Goal: Transaction & Acquisition: Obtain resource

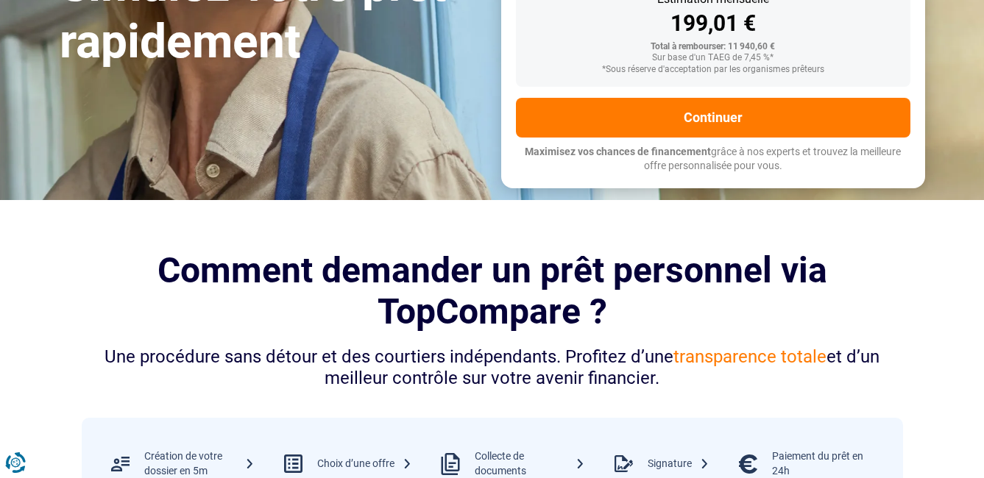
scroll to position [74, 0]
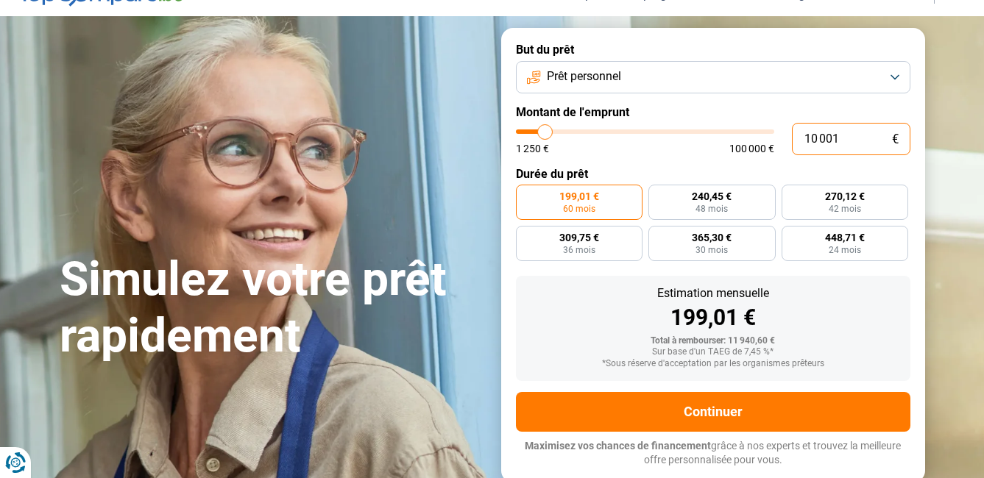
drag, startPoint x: 845, startPoint y: 138, endPoint x: 788, endPoint y: 135, distance: 56.7
click at [788, 135] on div "10 001 € 1 250 € 100 000 €" at bounding box center [713, 139] width 394 height 32
type input "4"
type input "1250"
type input "40"
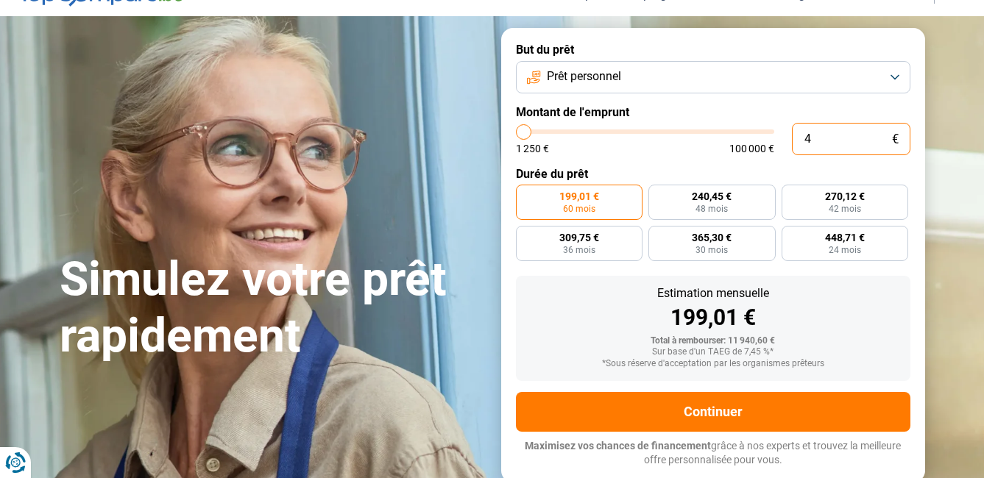
type input "1250"
type input "400"
type input "1250"
type input "4 000"
type input "4000"
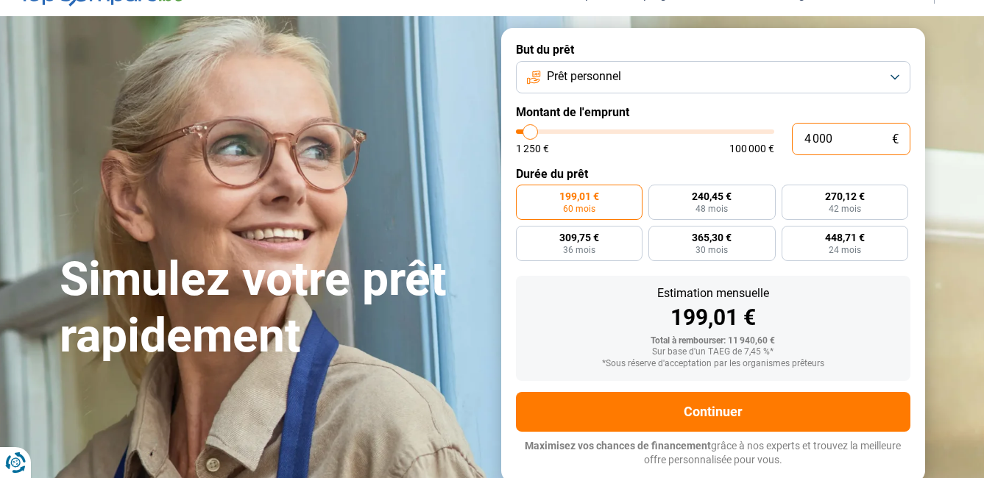
radio input "true"
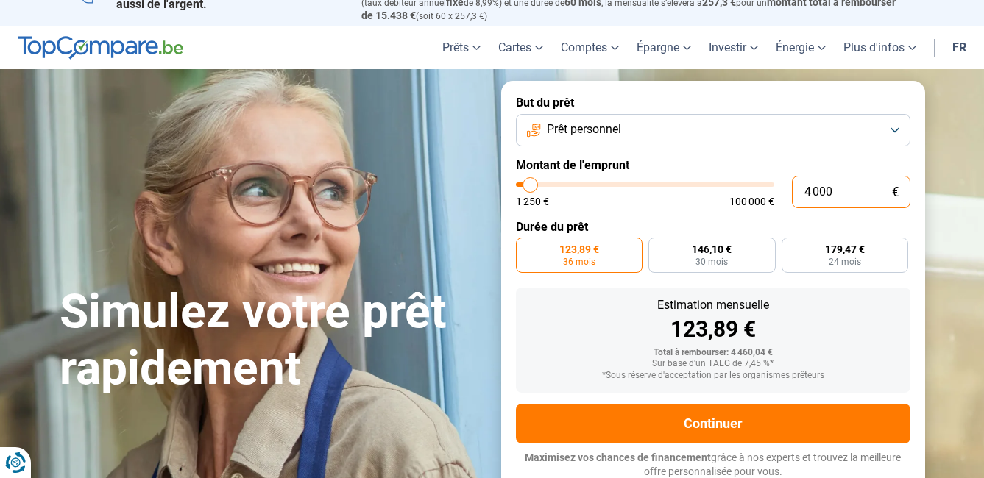
scroll to position [94, 0]
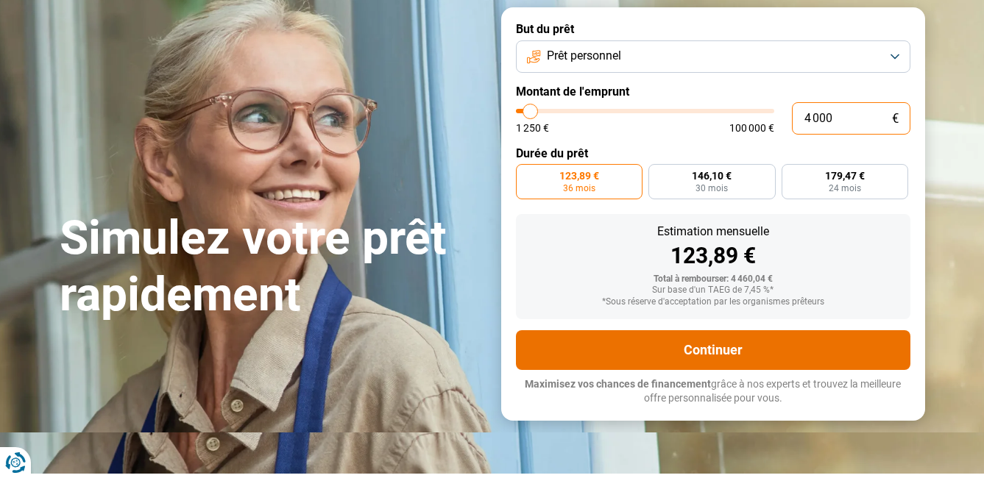
type input "4 000"
click at [613, 355] on button "Continuer" at bounding box center [713, 350] width 394 height 40
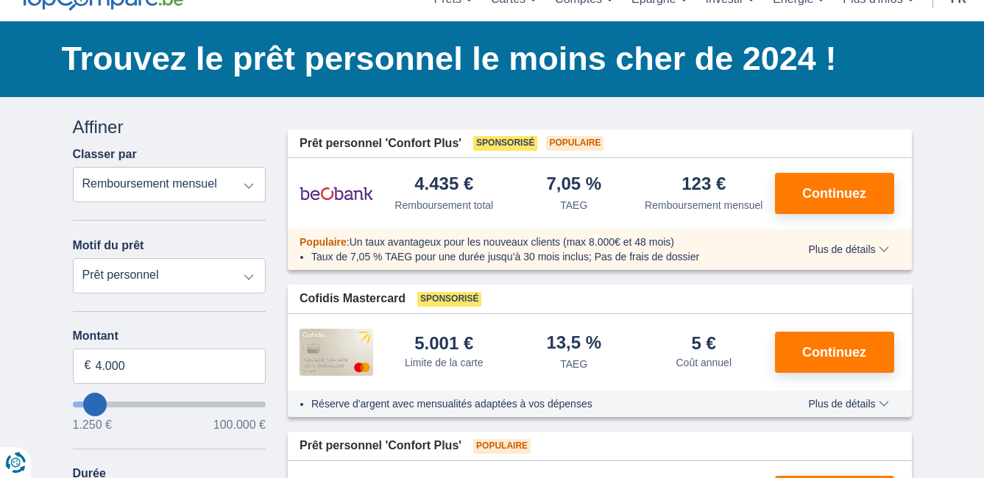
scroll to position [147, 0]
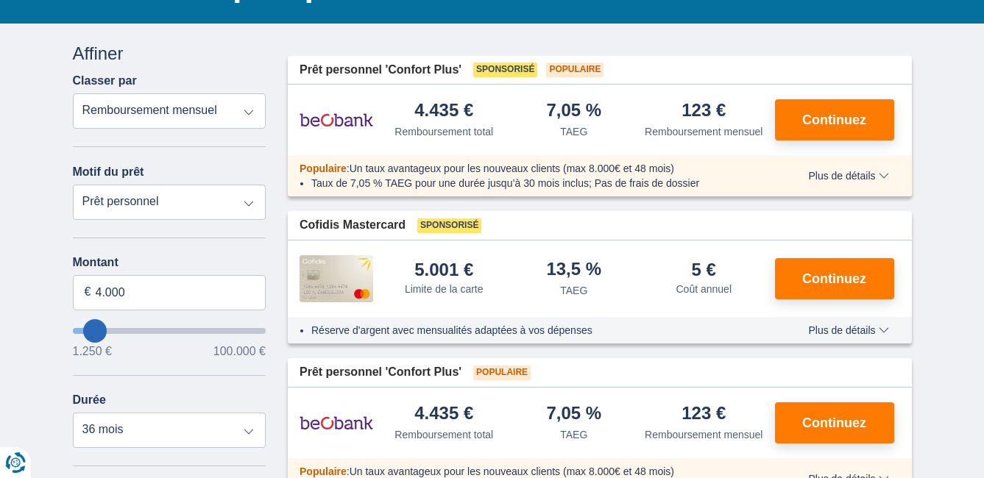
click at [849, 333] on span "Plus de détails" at bounding box center [848, 330] width 80 height 10
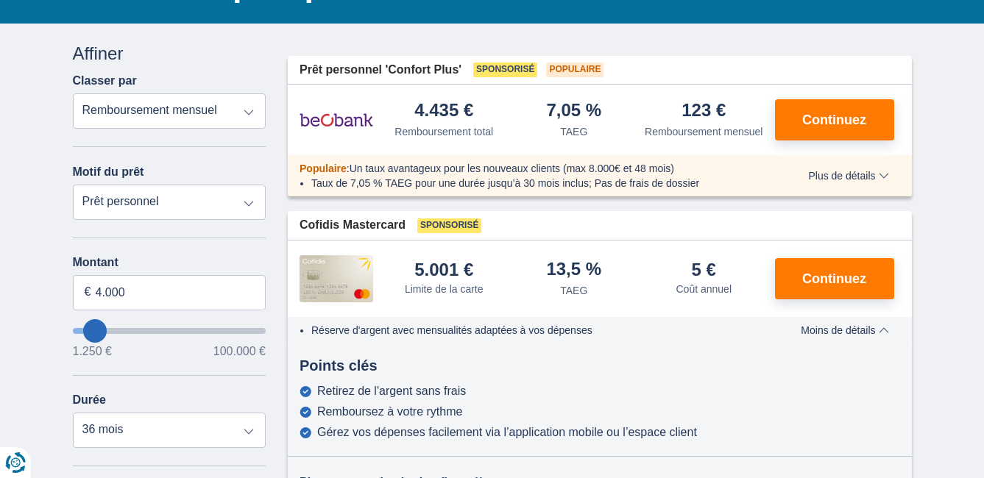
click at [874, 332] on span "Moins de détails" at bounding box center [845, 330] width 88 height 10
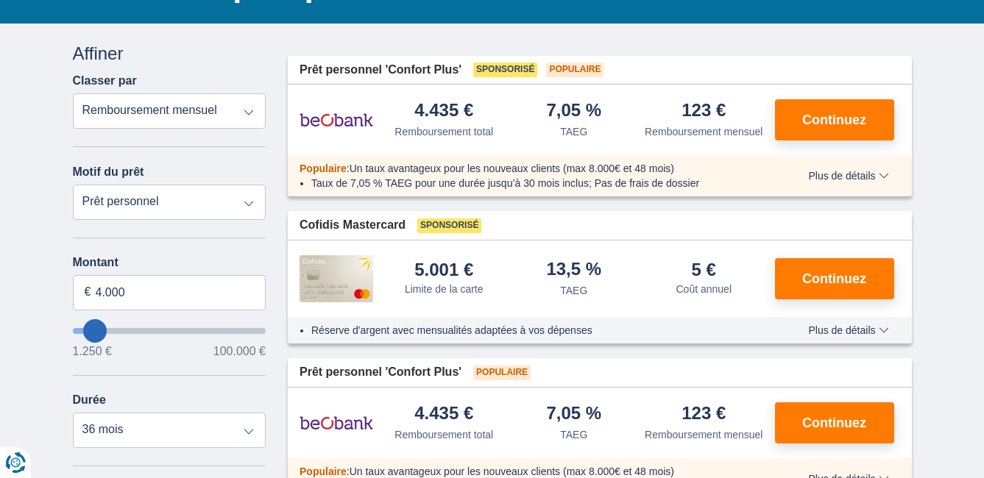
scroll to position [221, 0]
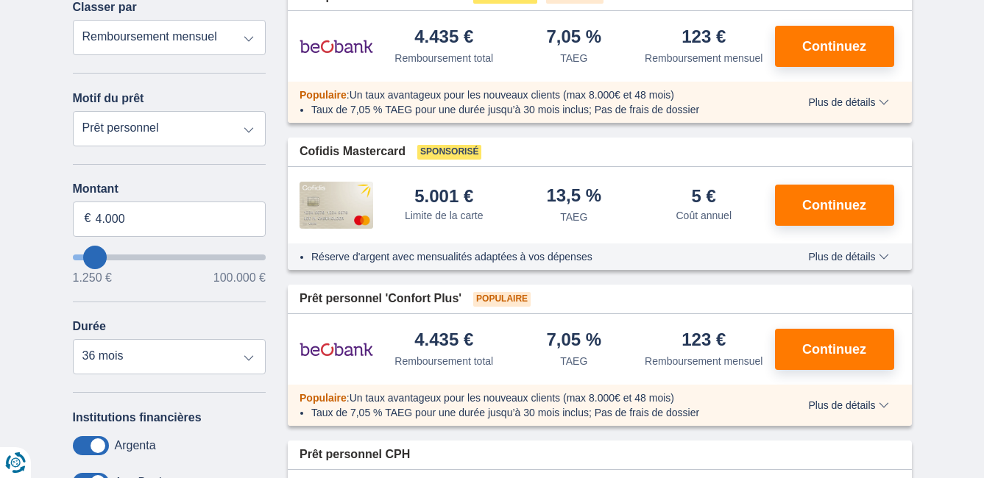
click at [840, 257] on span "Plus de détails" at bounding box center [848, 257] width 80 height 10
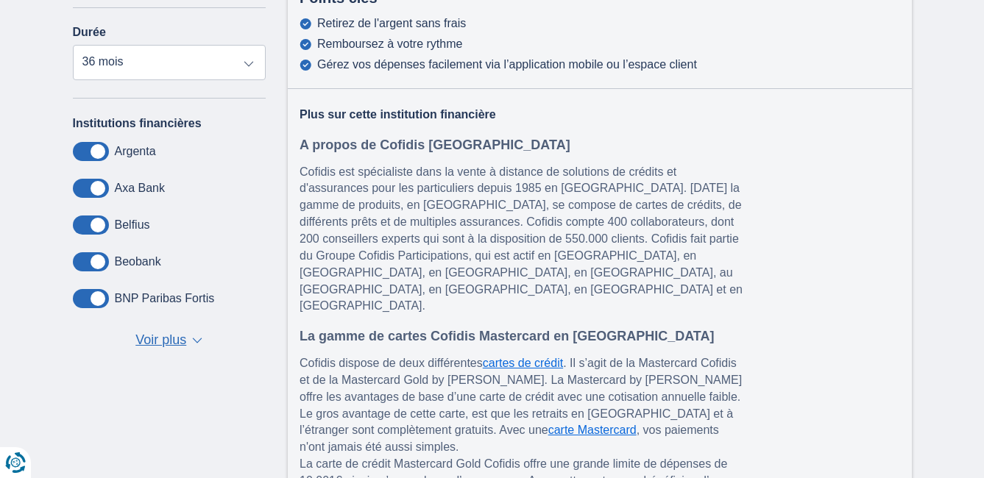
scroll to position [368, 0]
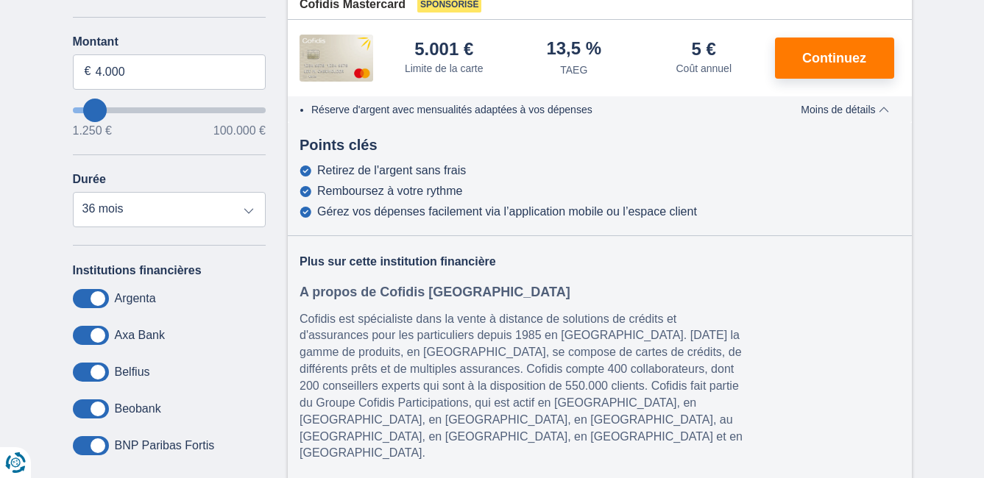
click at [824, 113] on span "Moins de détails" at bounding box center [845, 109] width 88 height 10
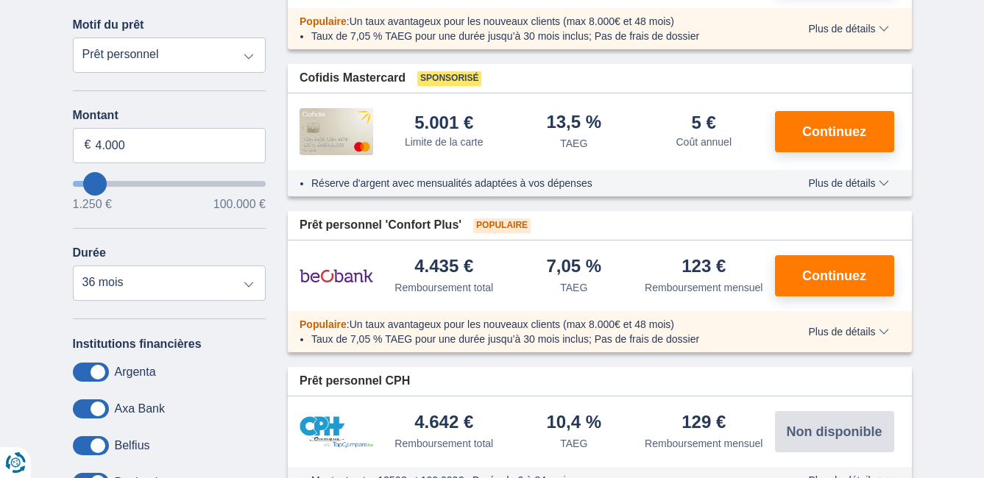
scroll to position [221, 0]
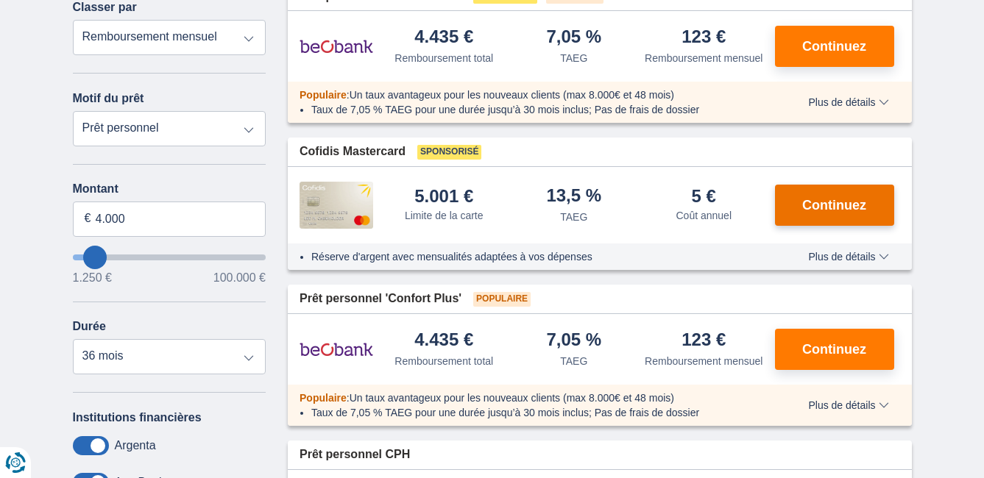
click at [801, 219] on button "Continuez" at bounding box center [834, 205] width 119 height 41
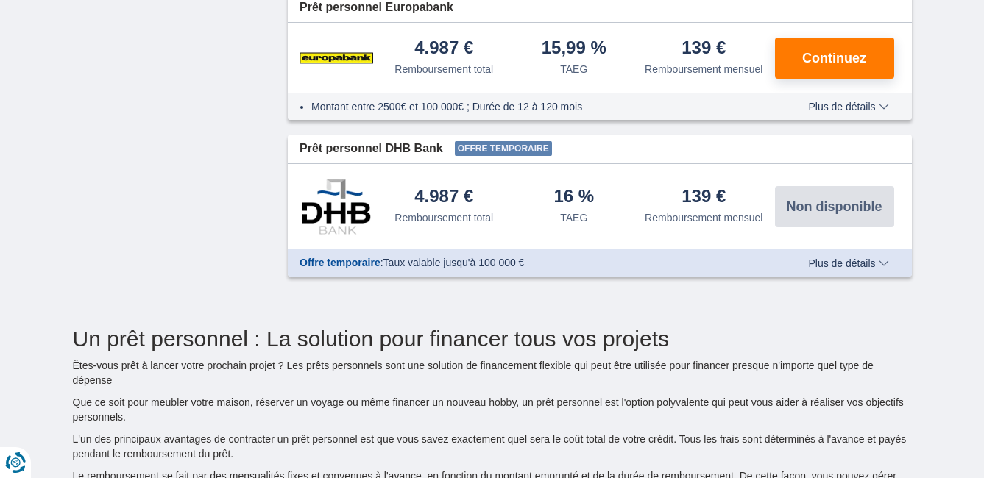
scroll to position [736, 0]
